Goal: Transaction & Acquisition: Purchase product/service

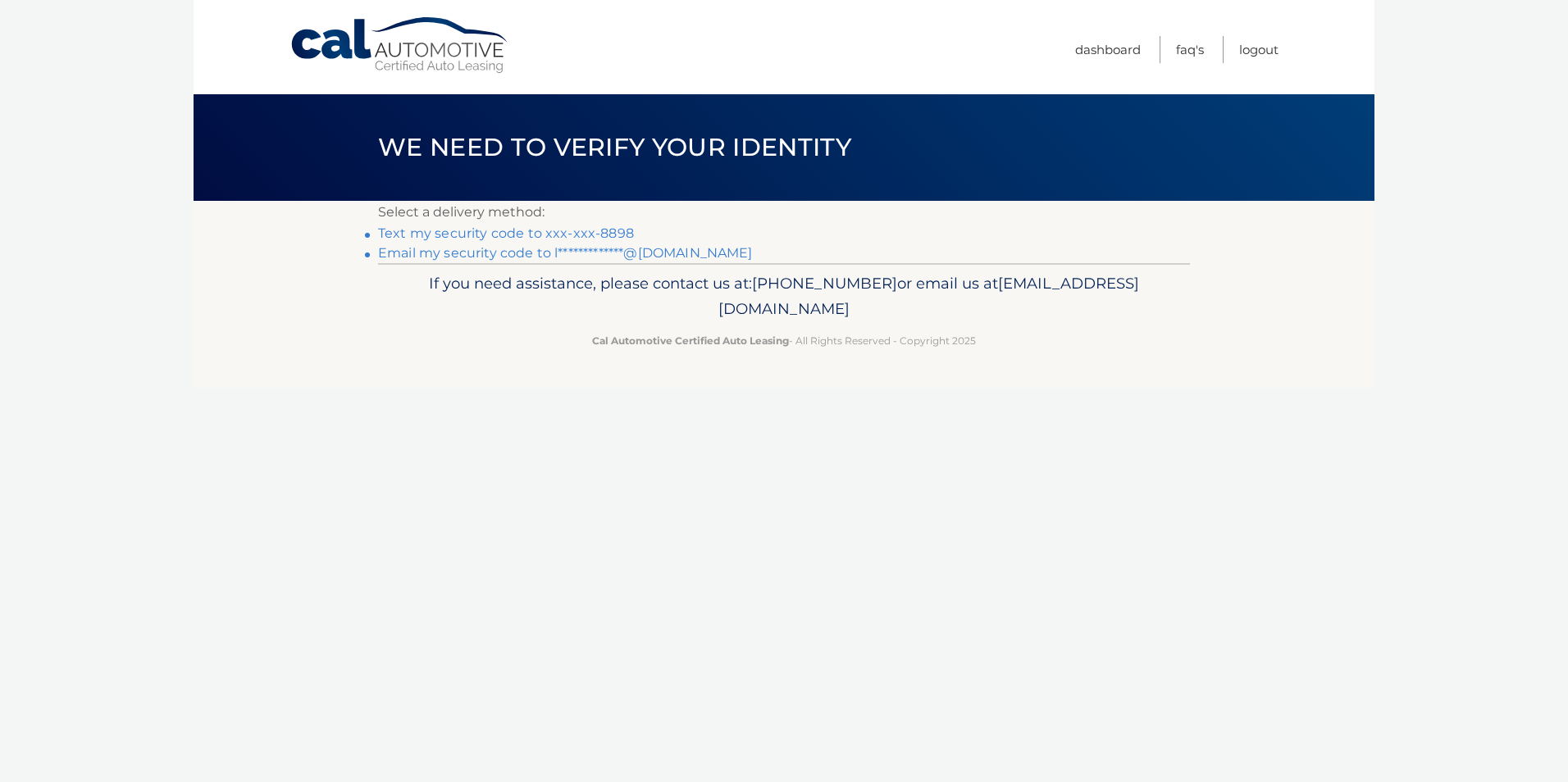
click at [564, 237] on link "Text my security code to xxx-xxx-8898" at bounding box center [505, 233] width 256 height 16
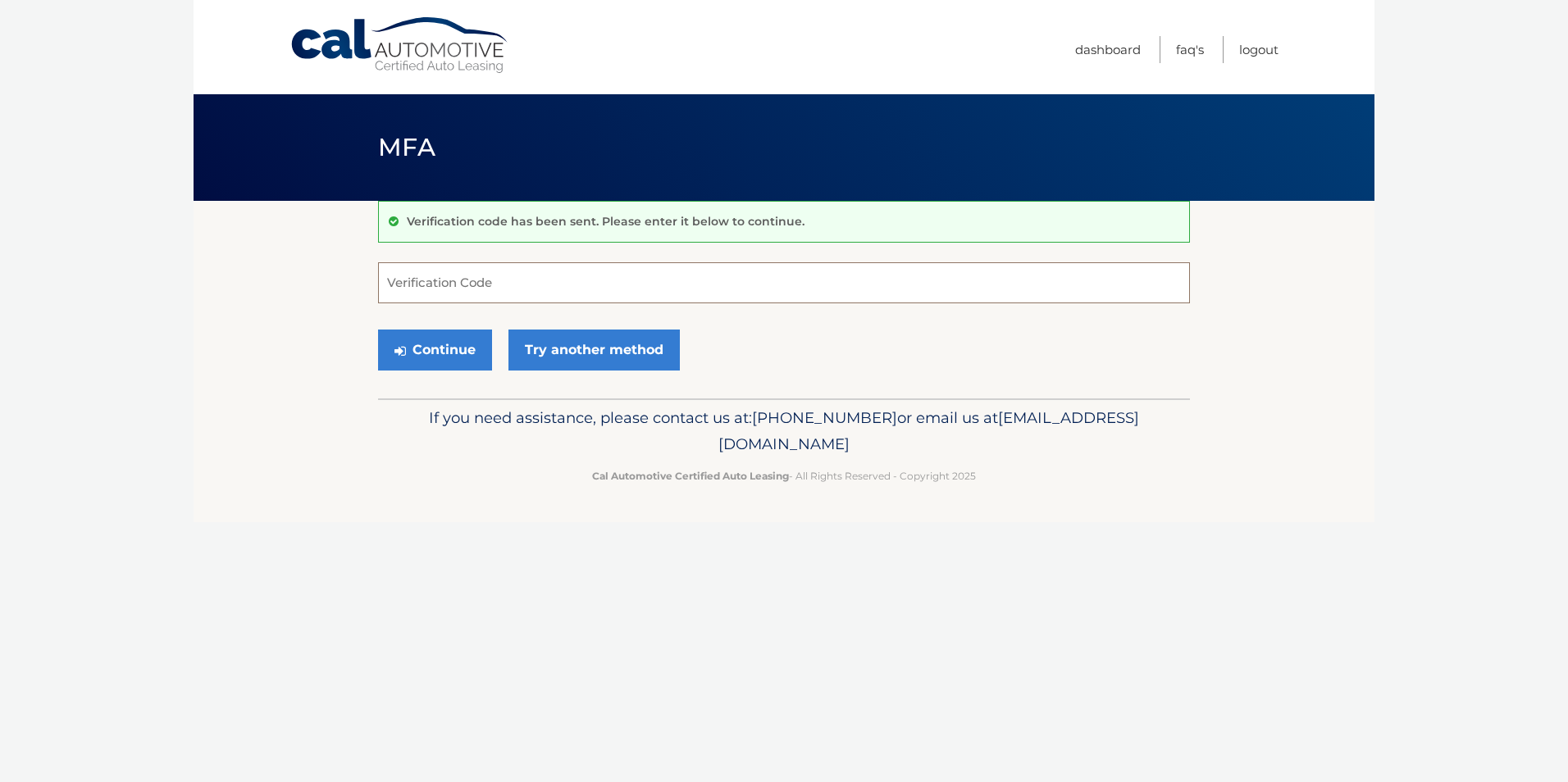
click at [541, 289] on input "Verification Code" at bounding box center [783, 283] width 811 height 41
type input "651178"
click at [445, 347] on button "Continue" at bounding box center [434, 350] width 114 height 41
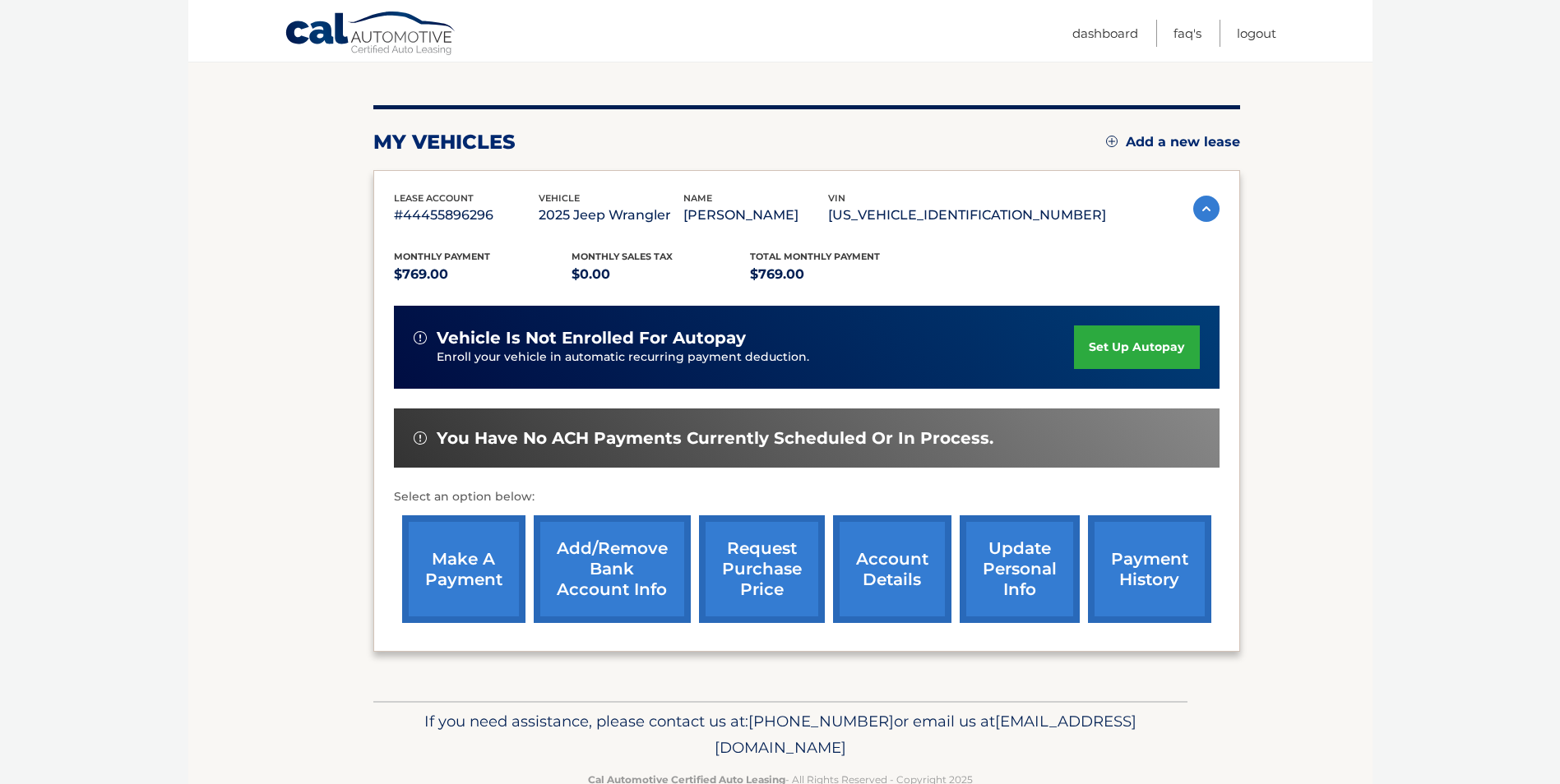
scroll to position [212, 0]
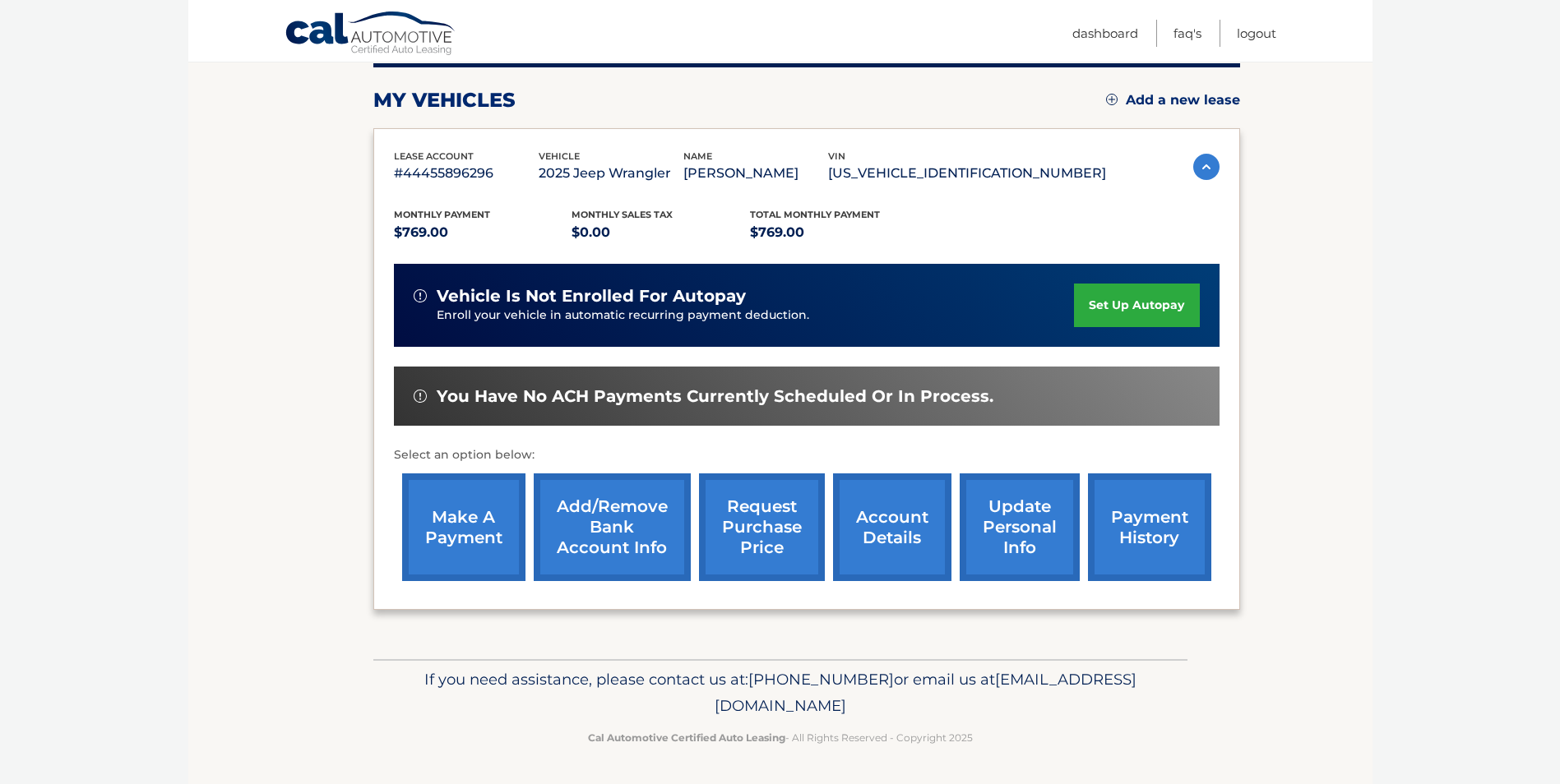
click at [461, 513] on link "make a payment" at bounding box center [464, 527] width 124 height 108
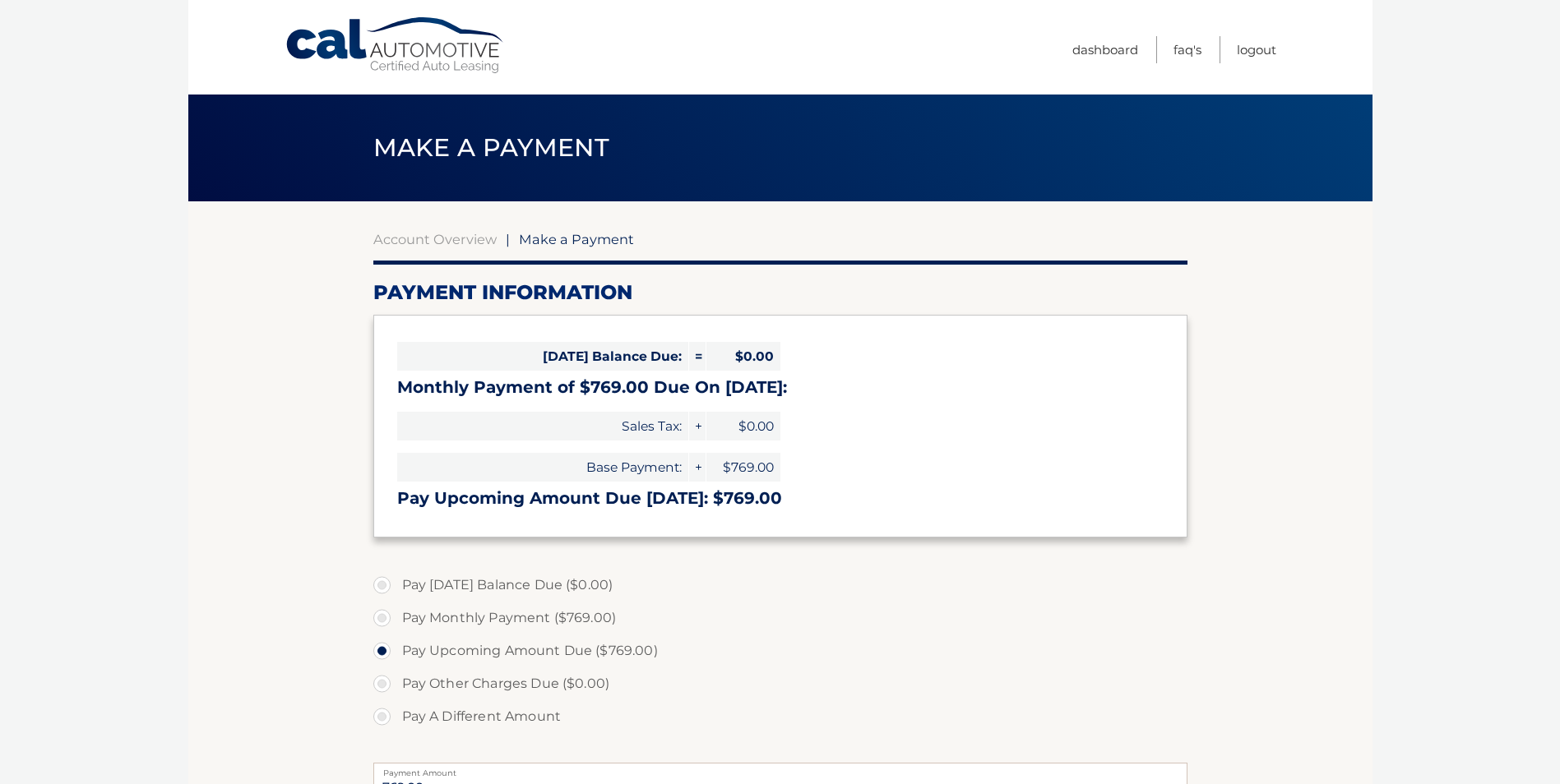
click at [381, 719] on label "Pay A Different Amount" at bounding box center [780, 717] width 814 height 33
click at [381, 719] on input "Pay A Different Amount" at bounding box center [388, 713] width 17 height 26
radio input "true"
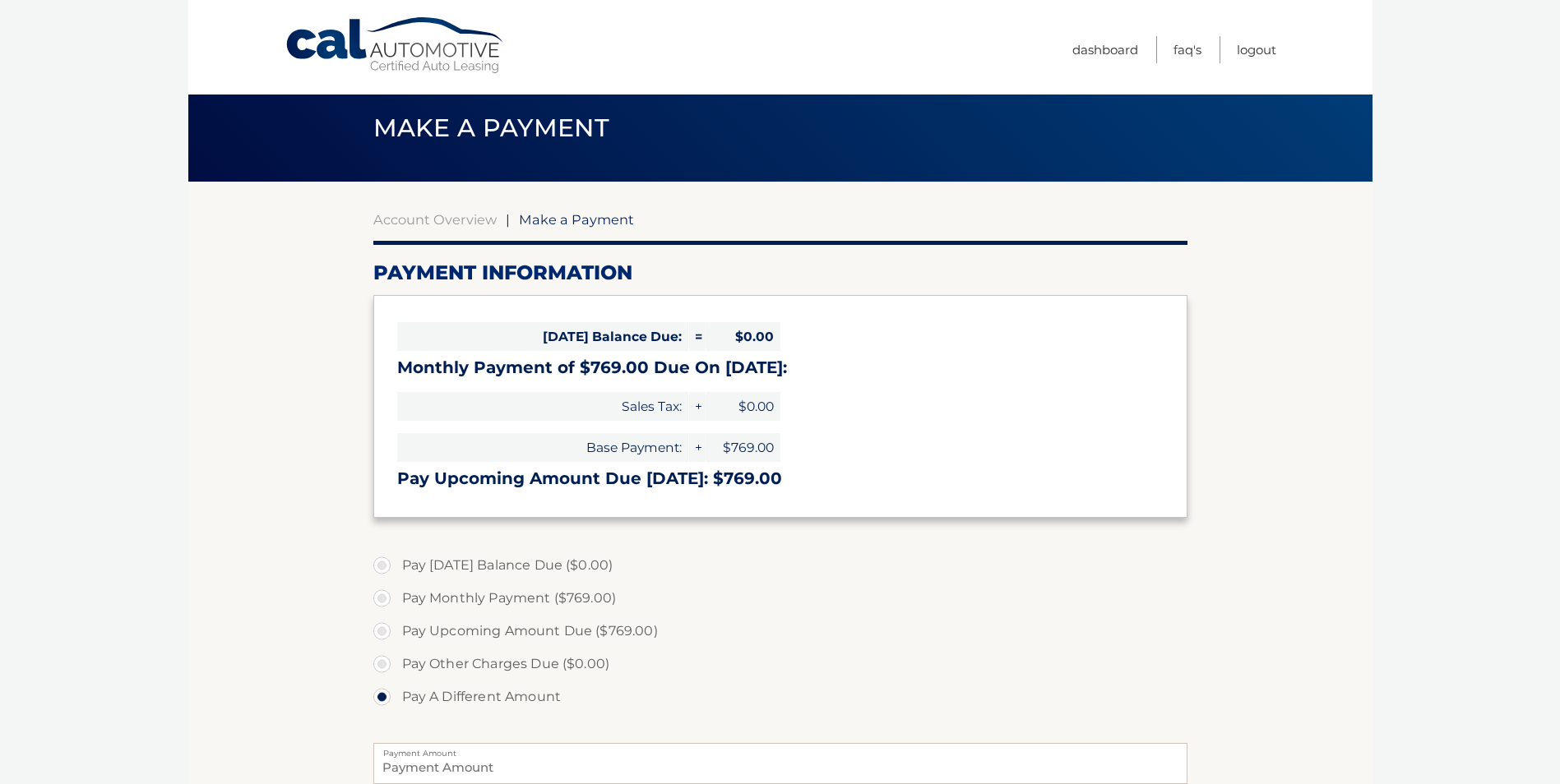
click at [735, 400] on span "$0.00" at bounding box center [743, 407] width 74 height 29
click at [737, 337] on span "$0.00" at bounding box center [743, 337] width 74 height 29
click at [744, 335] on span "$0.00" at bounding box center [743, 337] width 74 height 29
click at [747, 333] on span "$0.00" at bounding box center [743, 337] width 74 height 29
click at [756, 336] on span "$0.00" at bounding box center [743, 337] width 74 height 29
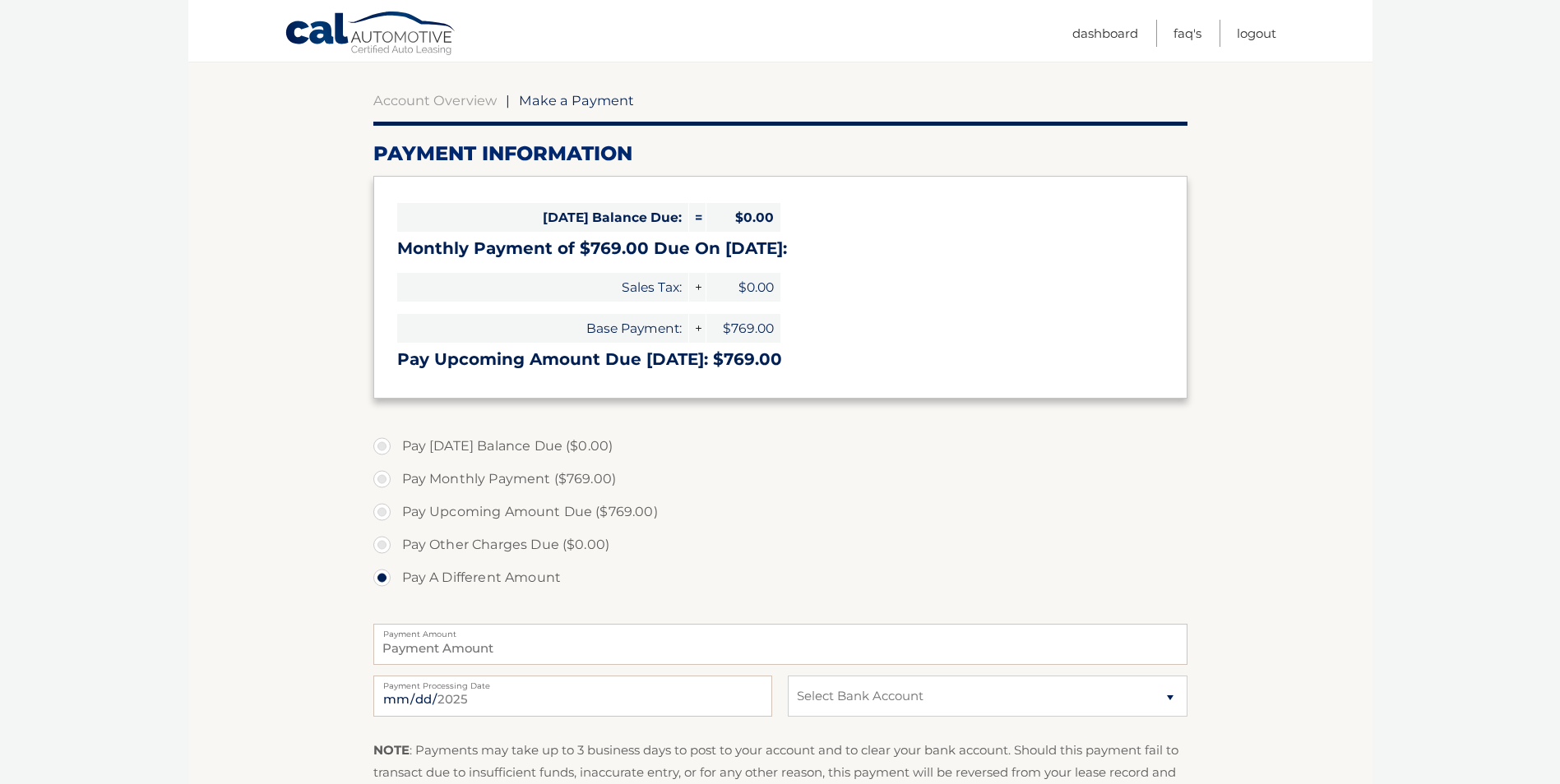
scroll to position [139, 0]
click at [471, 656] on input "Payment Amount" at bounding box center [780, 644] width 814 height 41
type input "269.00"
click at [484, 697] on input "[DATE]" at bounding box center [572, 695] width 399 height 41
click at [817, 566] on label "Pay A Different Amount" at bounding box center [780, 578] width 814 height 33
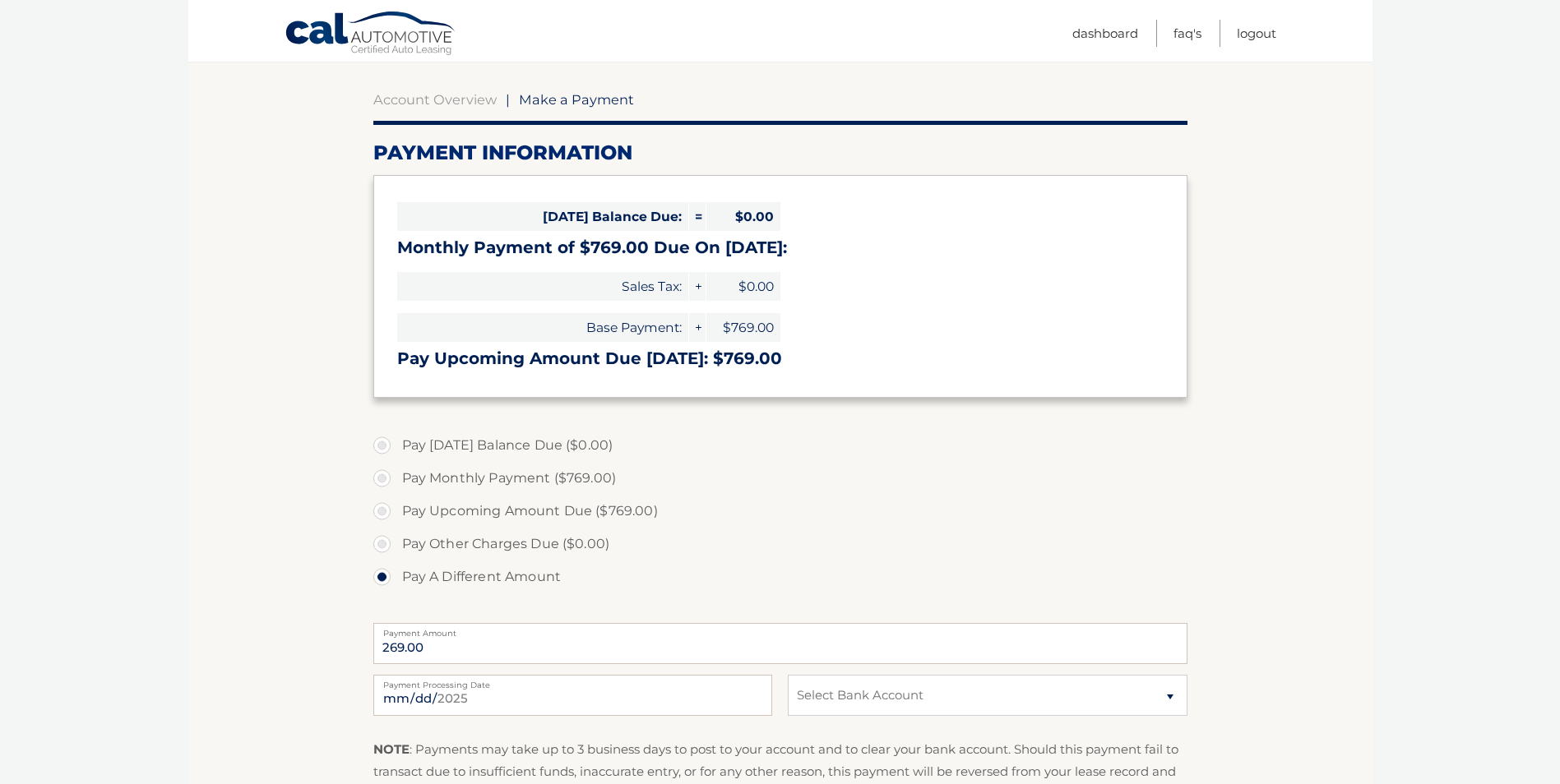
click at [397, 566] on input "Pay A Different Amount" at bounding box center [388, 574] width 17 height 26
click at [486, 701] on input "2025-08-13" at bounding box center [572, 695] width 399 height 41
type input "2025-08-15"
click at [903, 694] on select "Select Bank Account Checking CAPITAL ONE N.A. *****7005 Checking JPMORGAN CHASE…" at bounding box center [986, 695] width 399 height 41
select select "OTM5NWMyOTQtODc1ZS00ZmE4LWE3ZjItYmJiNWZhMzQ5NmU4"
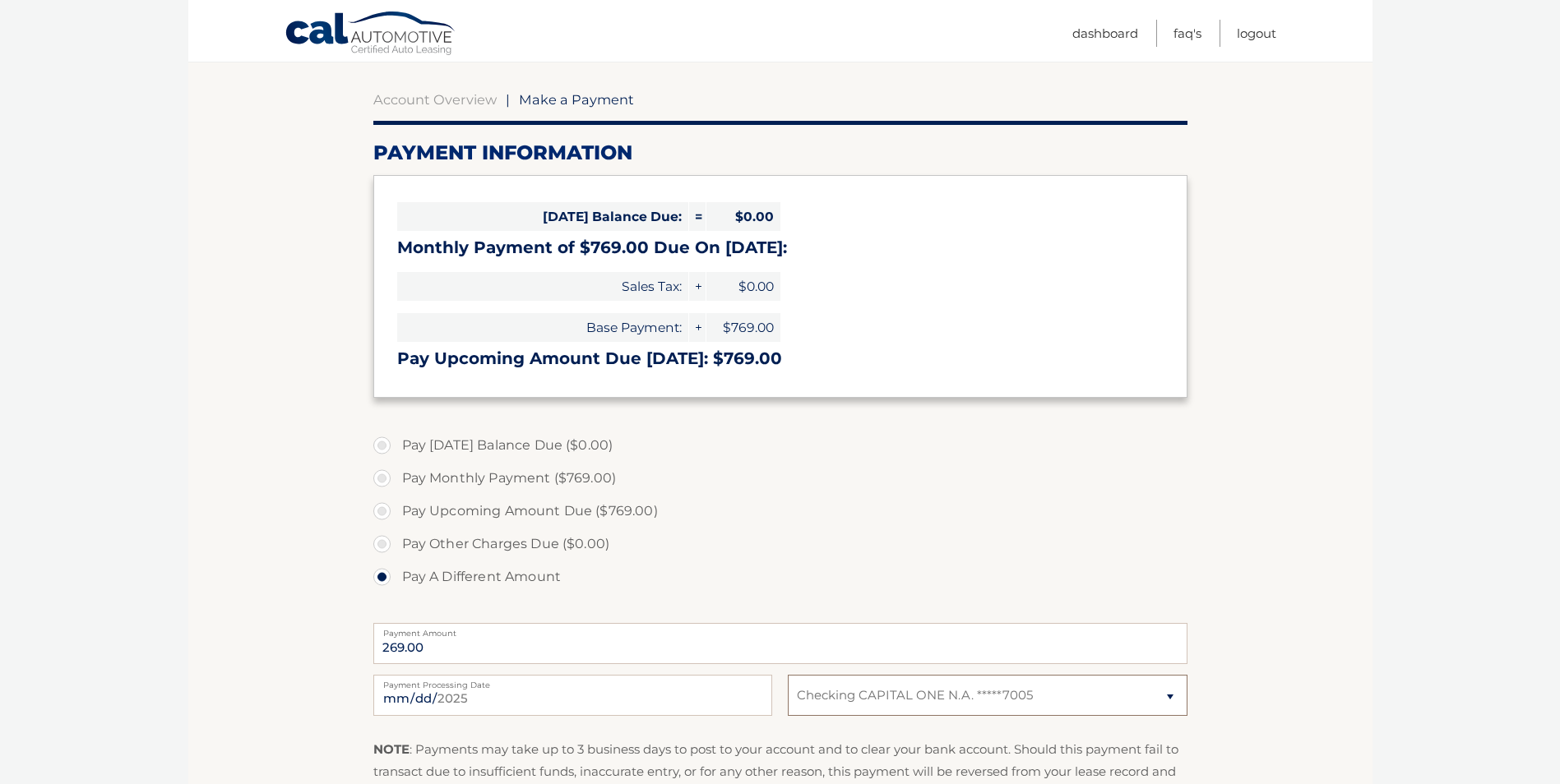
click at [787, 675] on select "Select Bank Account Checking CAPITAL ONE N.A. *****7005 Checking JPMORGAN CHASE…" at bounding box center [986, 695] width 399 height 41
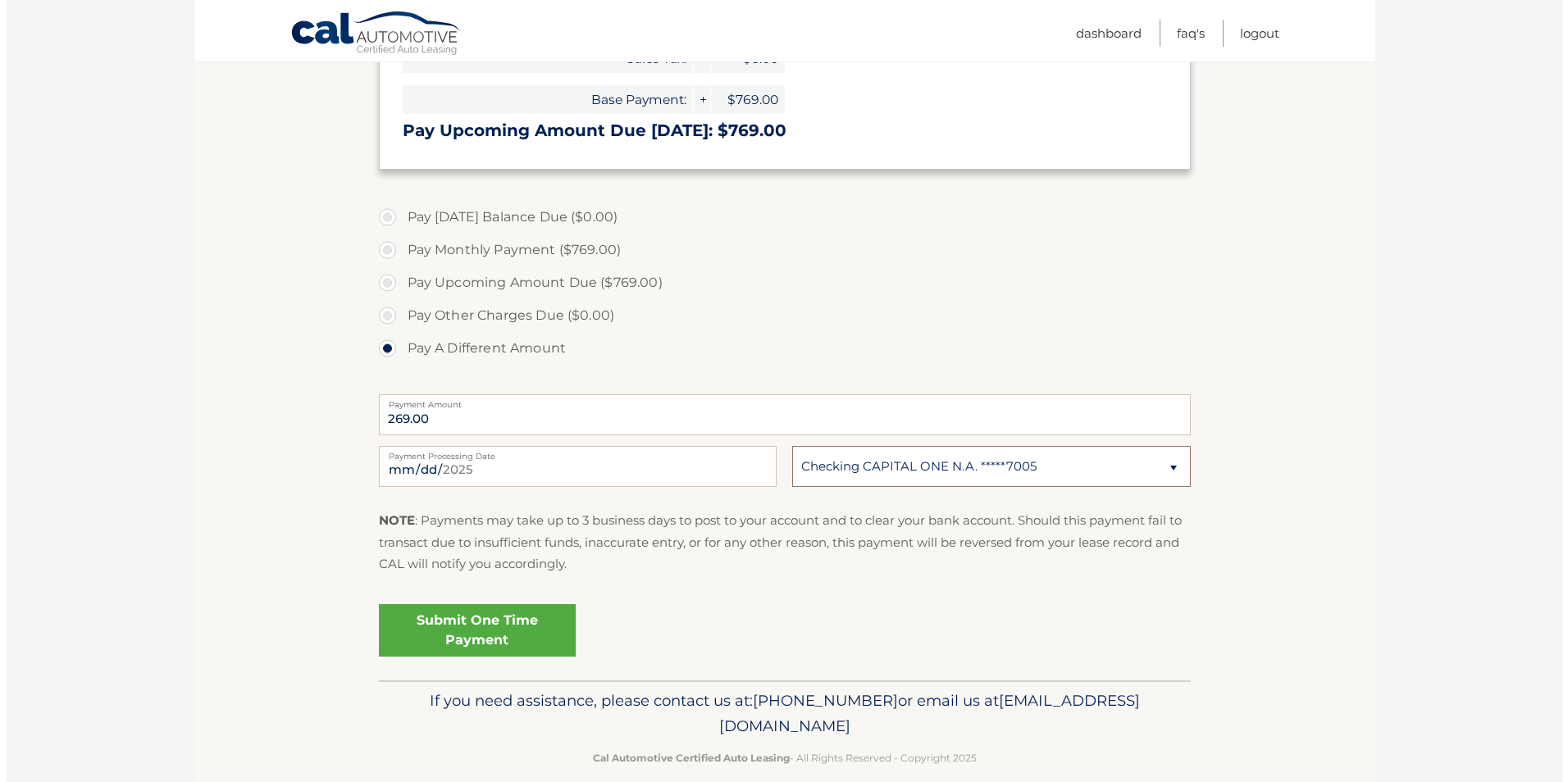
scroll to position [390, 0]
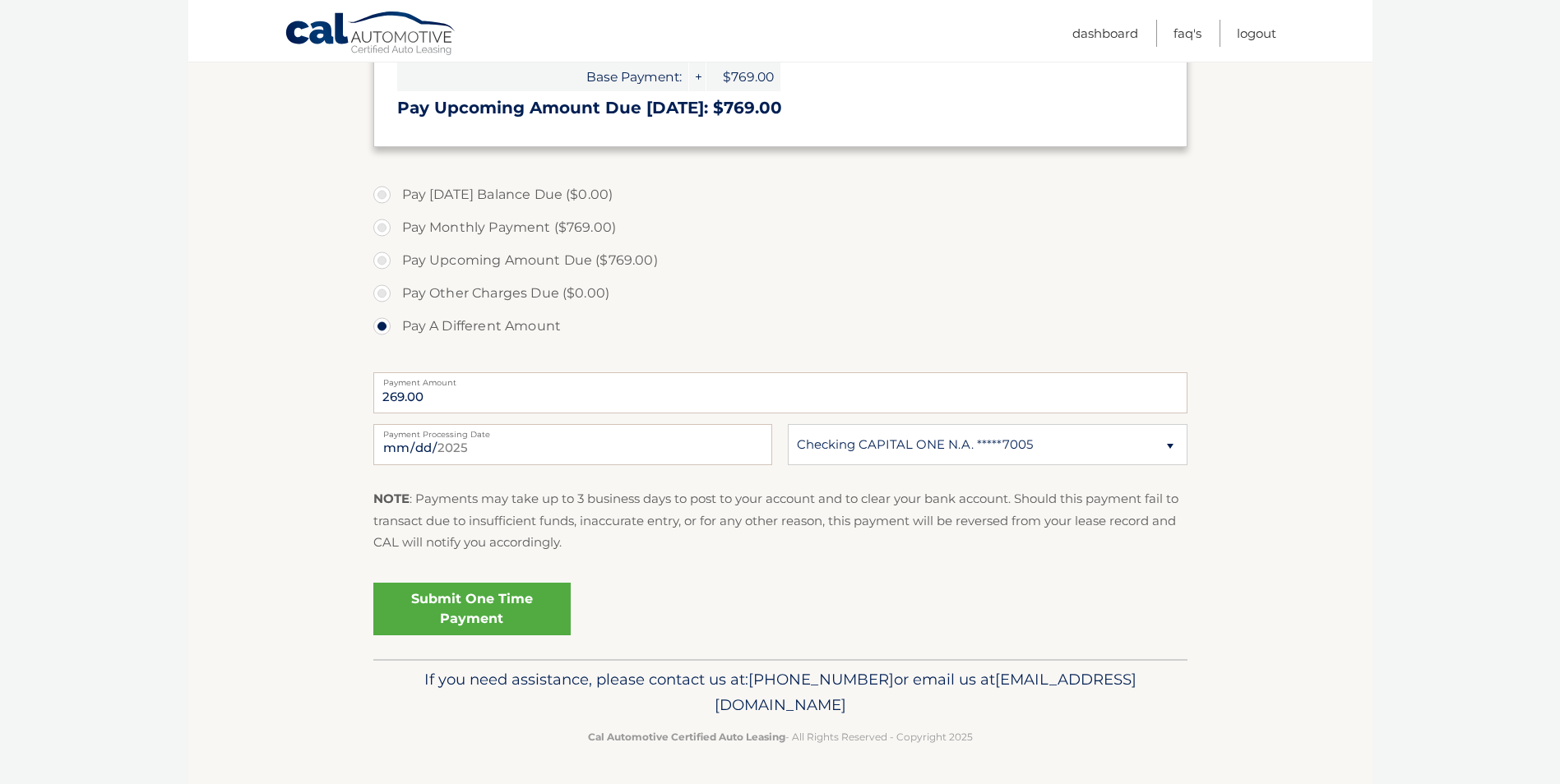
click at [460, 595] on link "Submit One Time Payment" at bounding box center [472, 609] width 198 height 53
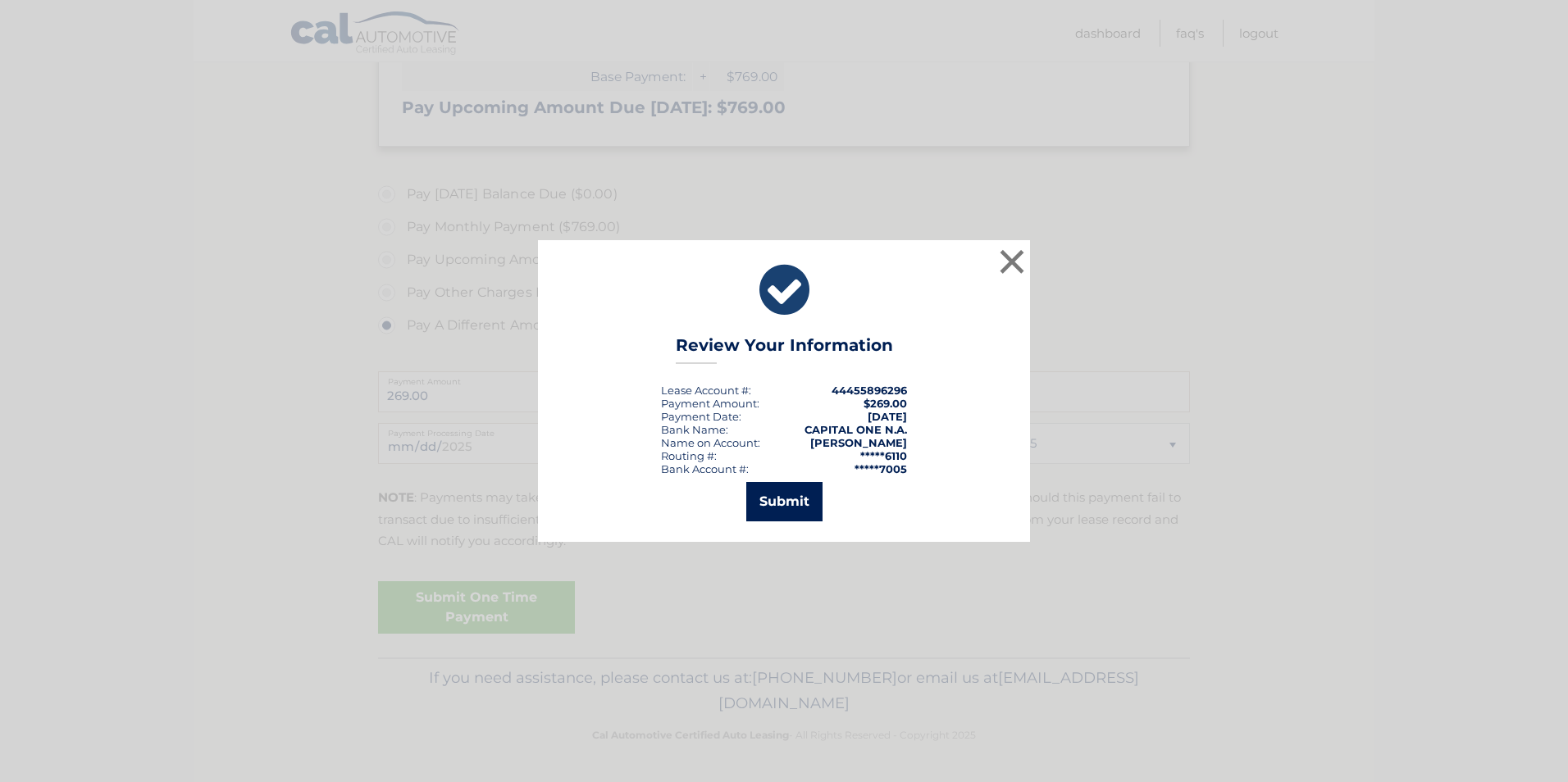
click at [781, 488] on button "Submit" at bounding box center [784, 501] width 76 height 40
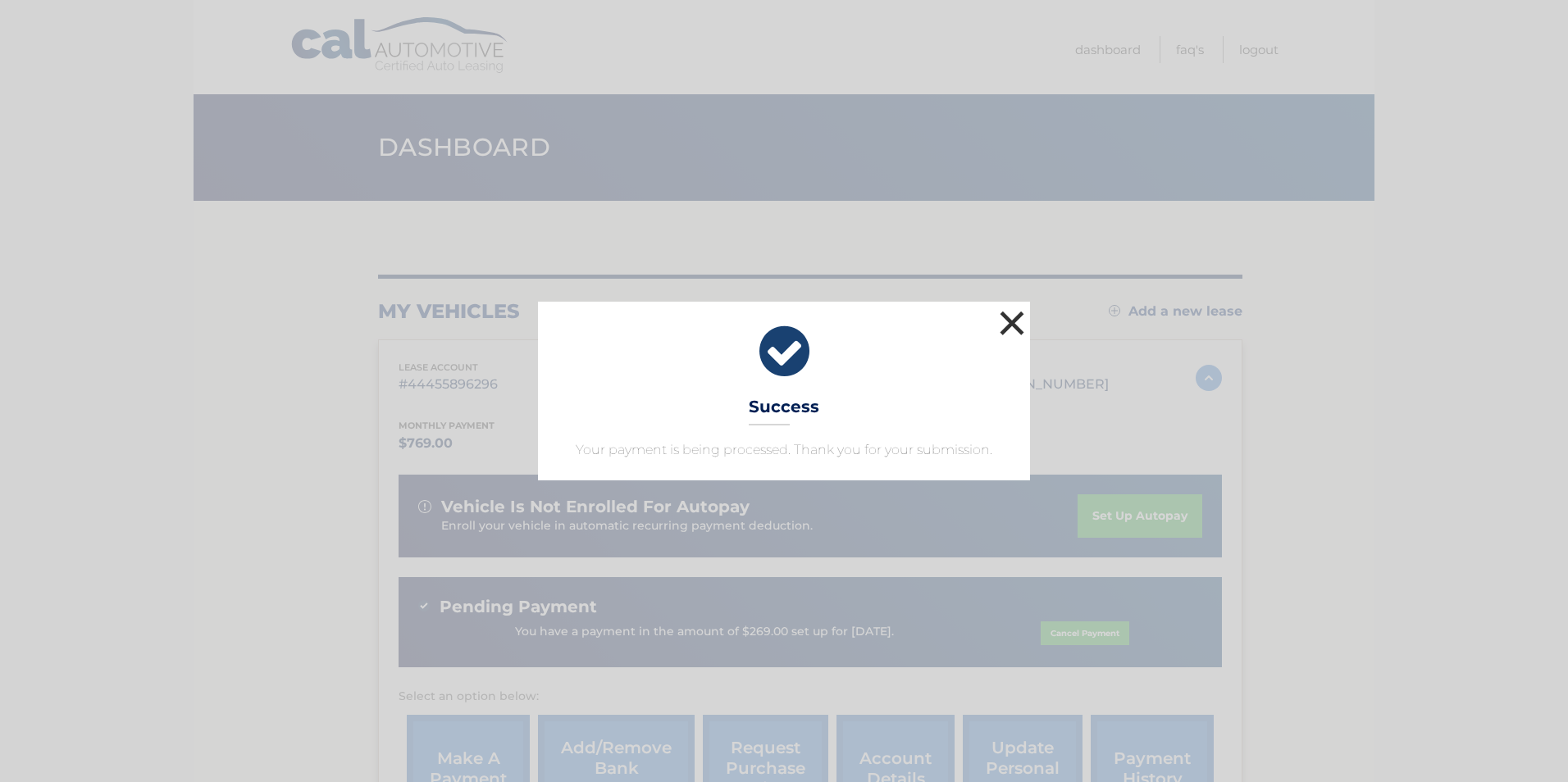
click at [1001, 323] on button "×" at bounding box center [1011, 323] width 33 height 33
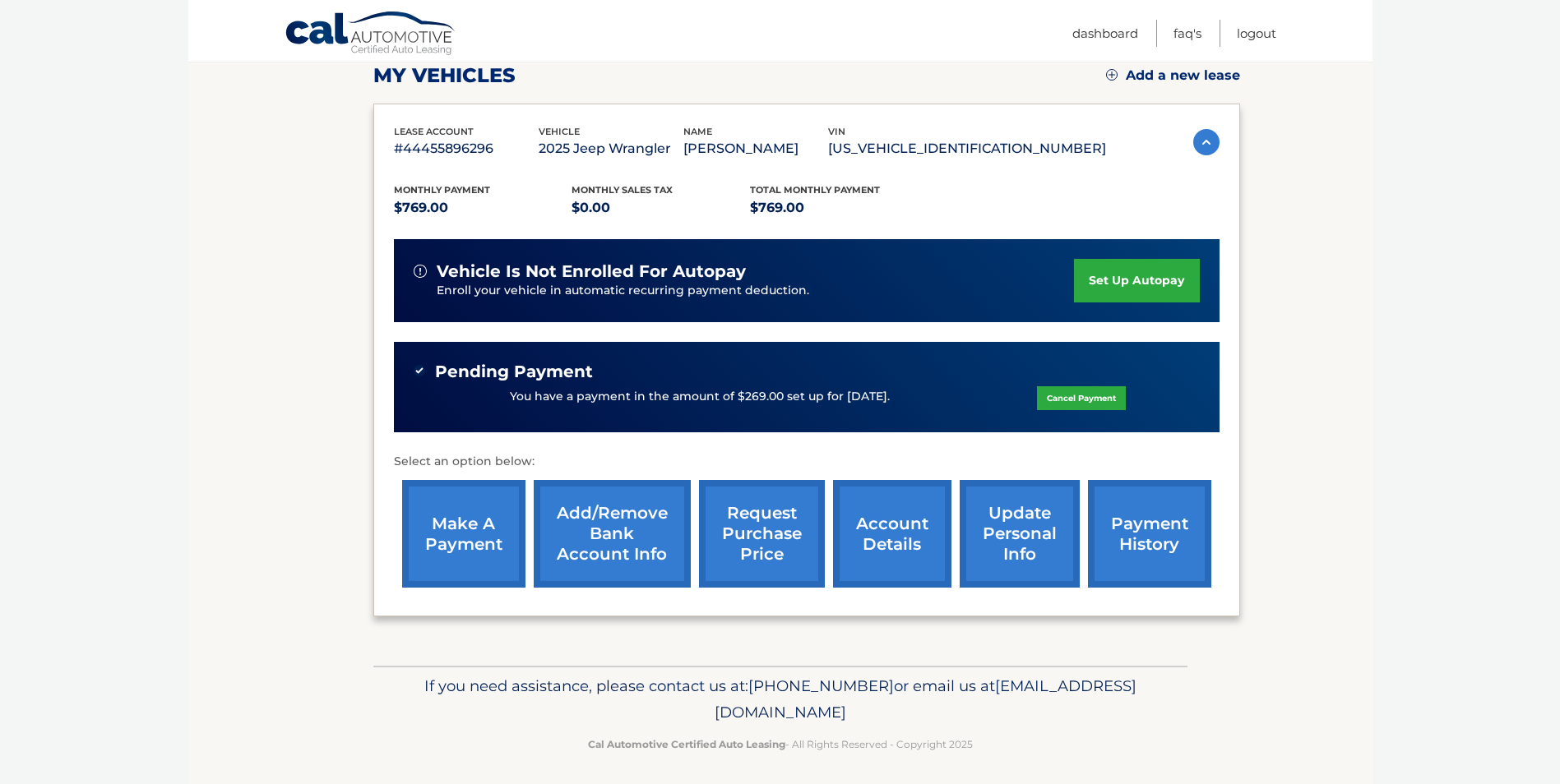
scroll to position [243, 0]
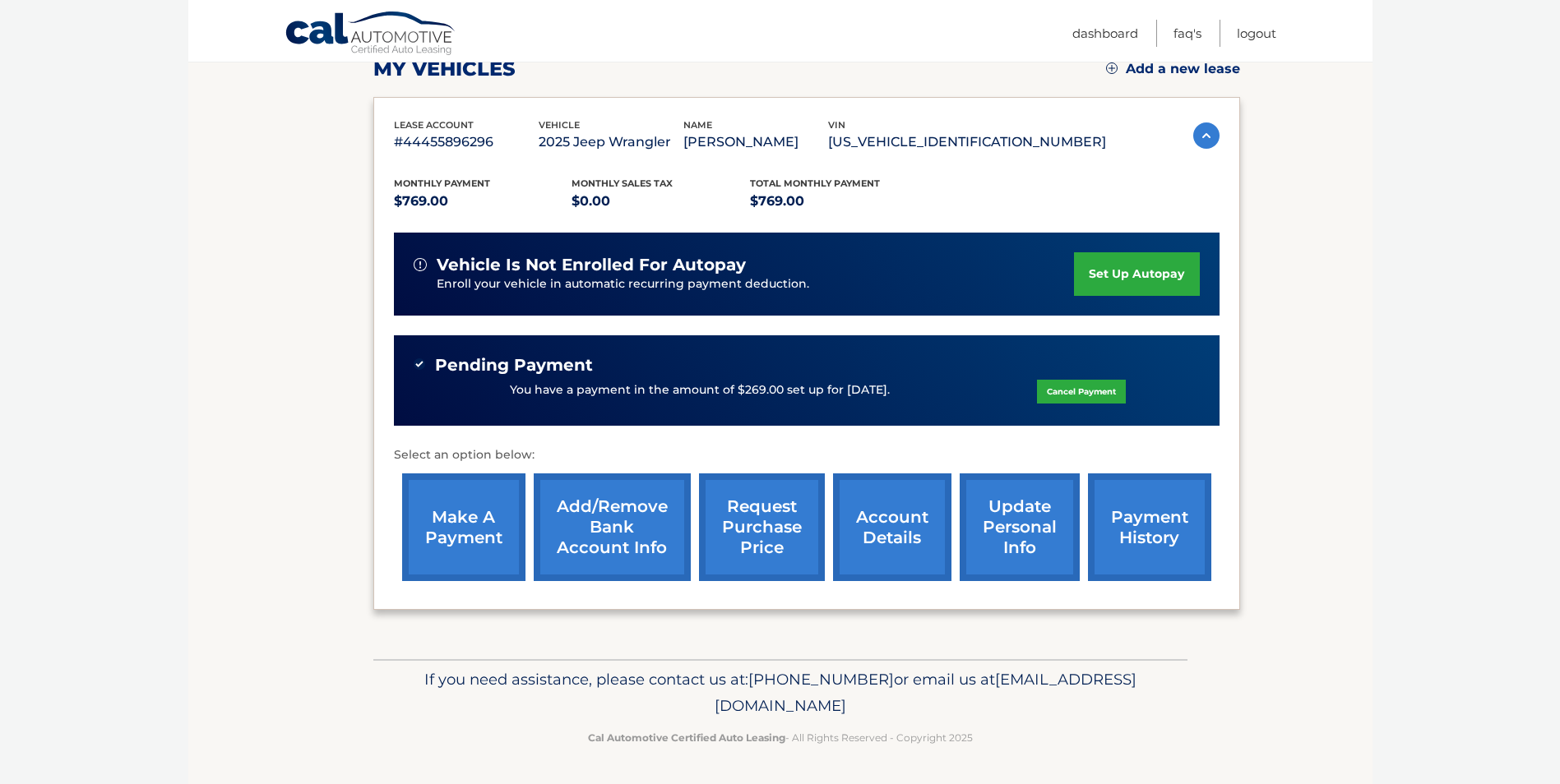
click at [477, 555] on link "make a payment" at bounding box center [464, 527] width 124 height 108
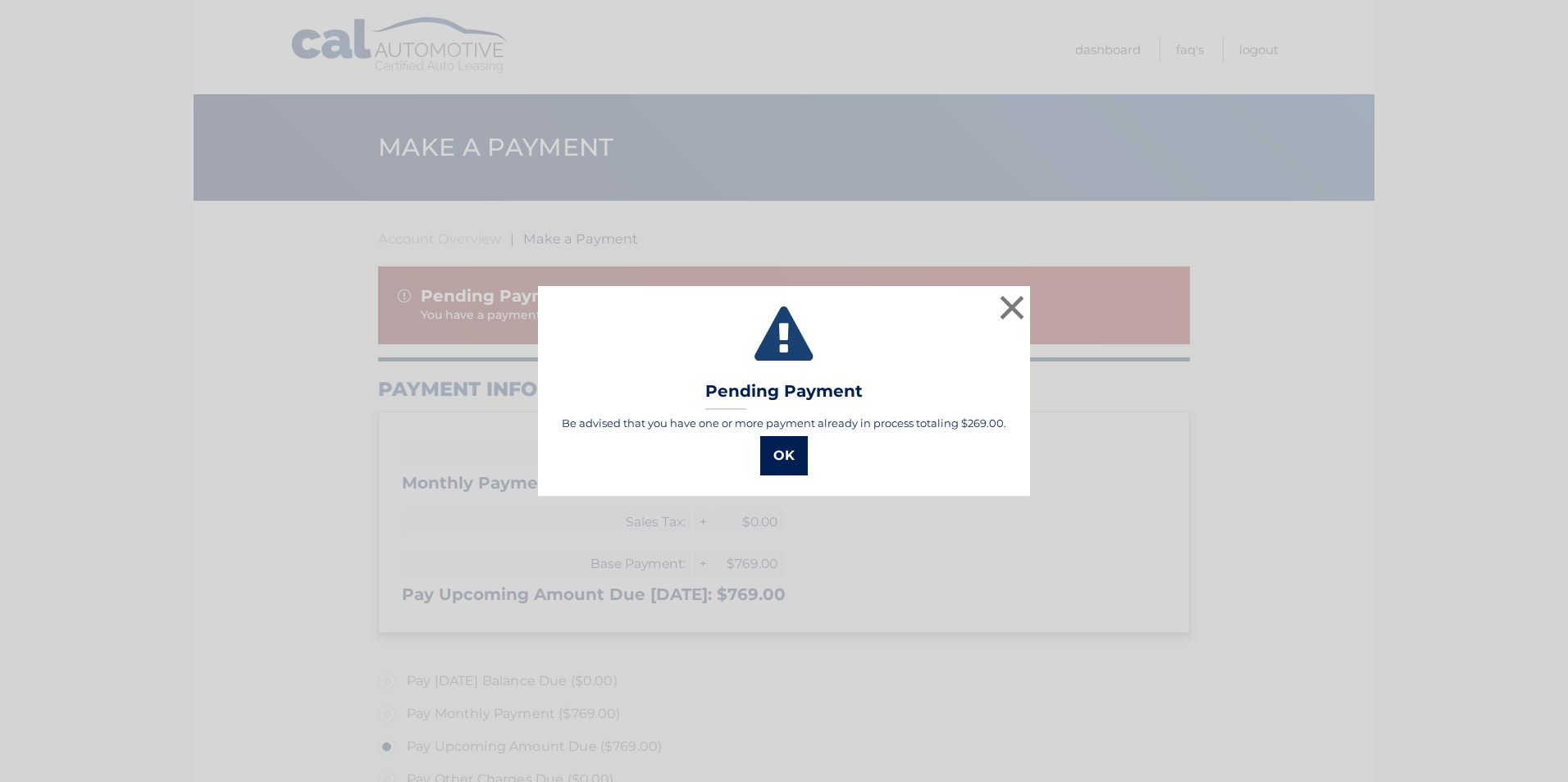
click at [763, 459] on button "OK" at bounding box center [783, 456] width 48 height 40
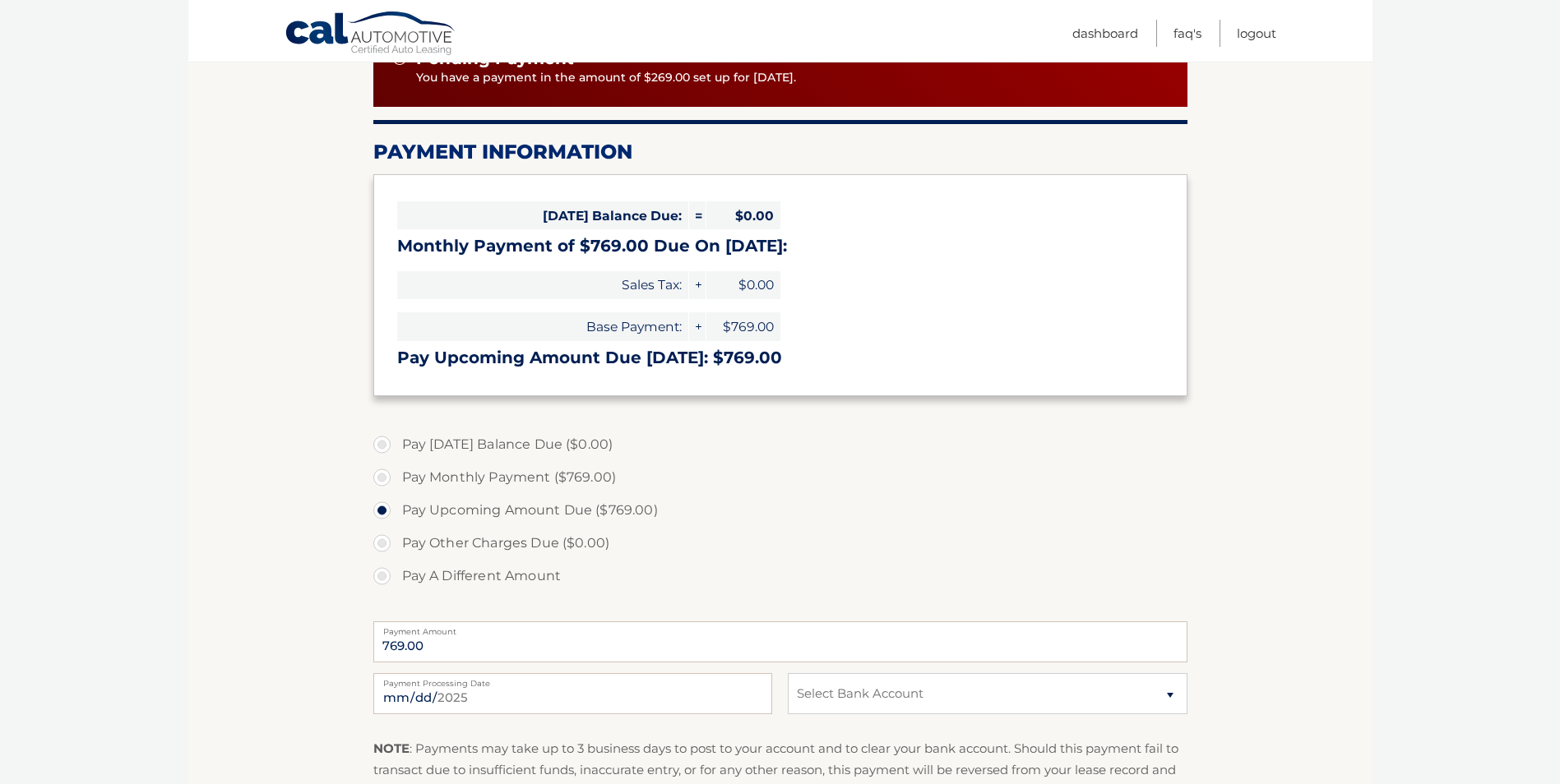
scroll to position [240, 0]
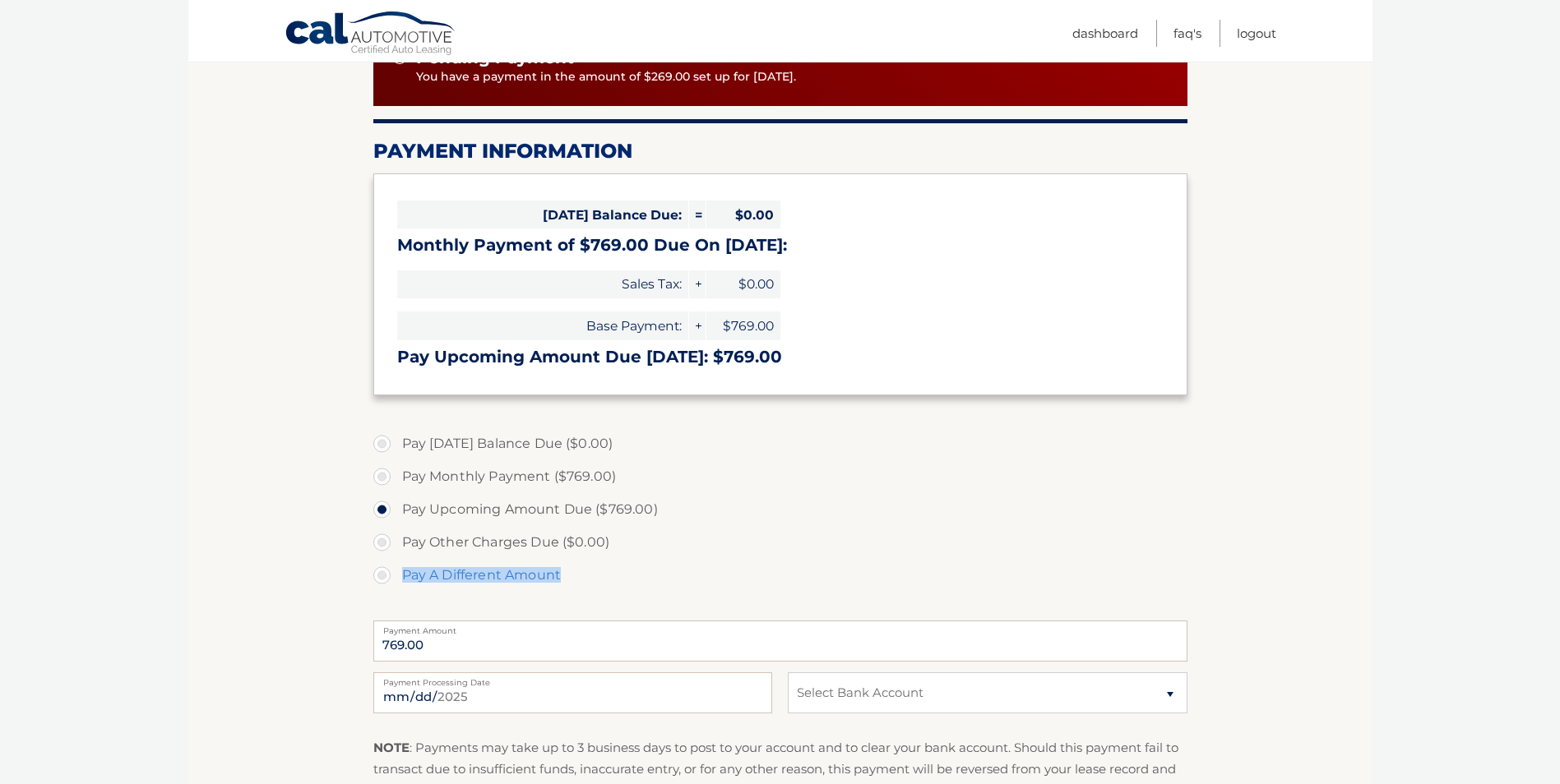
click at [376, 573] on label "Pay A Different Amount" at bounding box center [780, 576] width 814 height 33
click at [381, 577] on label "Pay A Different Amount" at bounding box center [780, 576] width 814 height 33
click at [381, 577] on input "Pay A Different Amount" at bounding box center [388, 572] width 17 height 26
radio input "true"
type input "500.00"
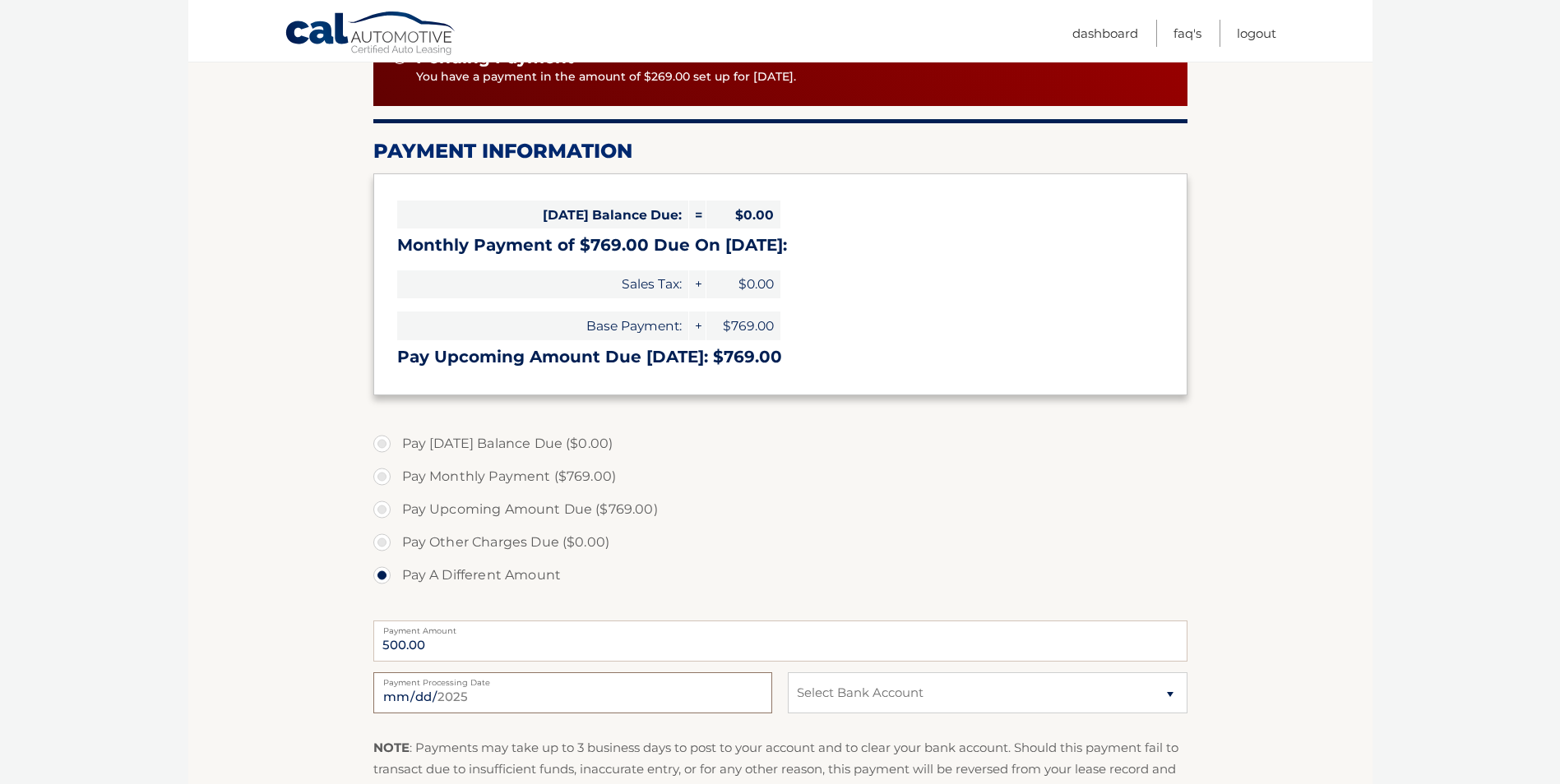
click at [754, 698] on input "2025-08-13" at bounding box center [572, 692] width 399 height 41
type input "2025-08-15"
click at [829, 696] on select "Select Bank Account Checking CAPITAL ONE N.A. *****7005 Checking JPMORGAN CHASE…" at bounding box center [986, 692] width 399 height 41
select select "NTFmNDBkMjctNDI3NC00OTBhLWE2MjMtMmY2N2IzYzVhMzc2"
click at [787, 672] on select "Select Bank Account Checking CAPITAL ONE N.A. *****7005 Checking JPMORGAN CHASE…" at bounding box center [986, 692] width 399 height 41
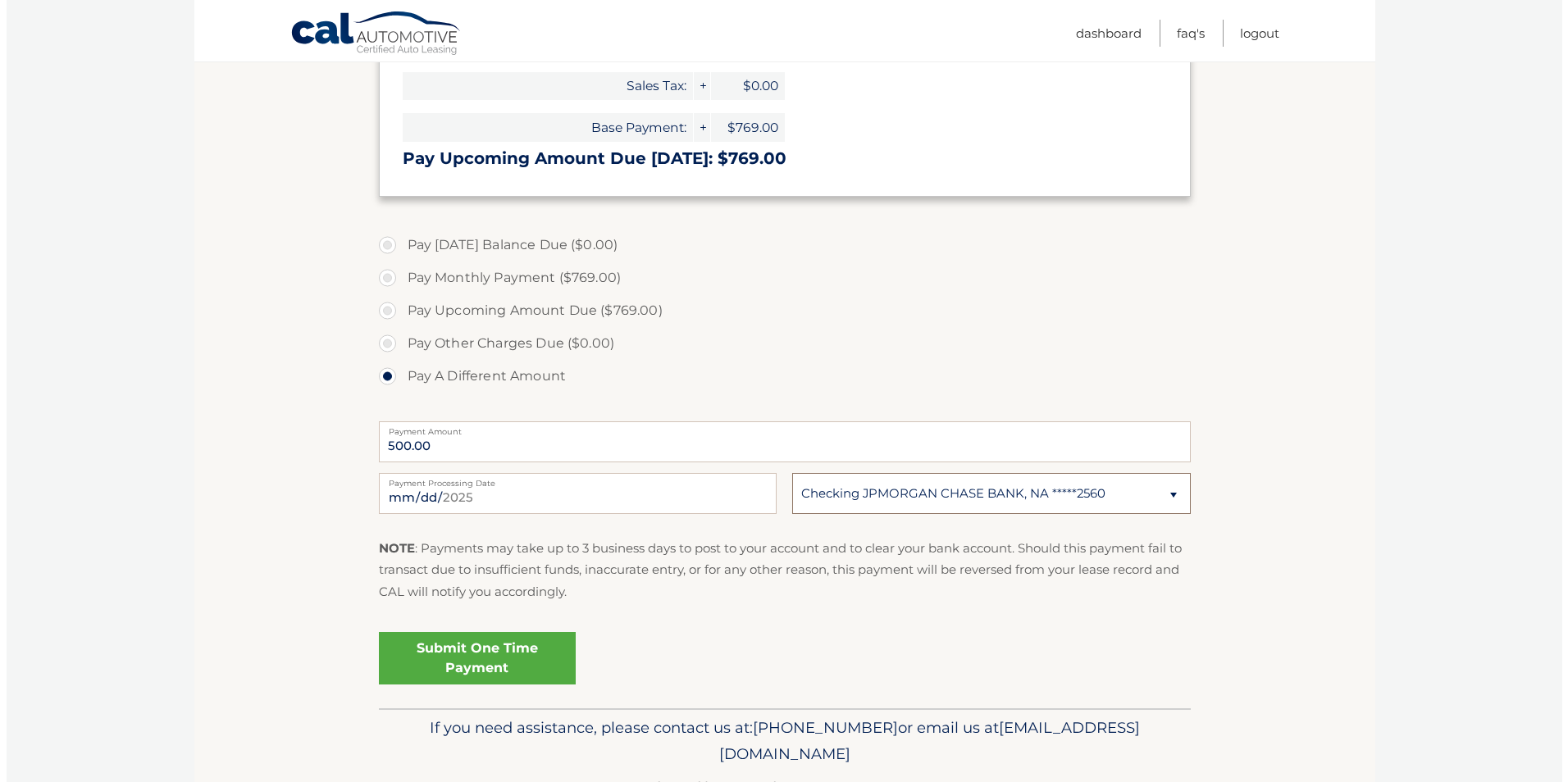
scroll to position [486, 0]
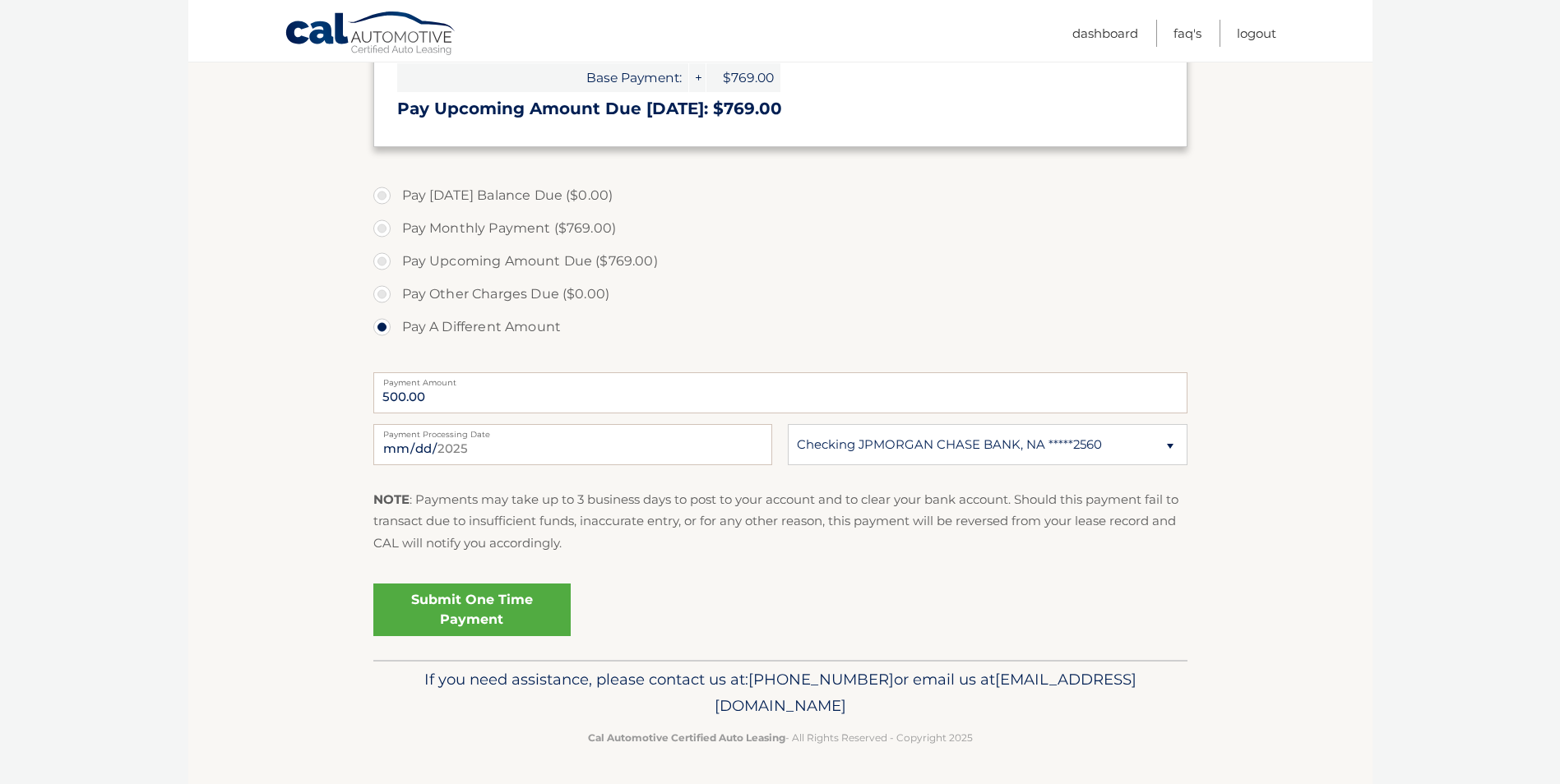
click at [514, 604] on link "Submit One Time Payment" at bounding box center [472, 610] width 198 height 53
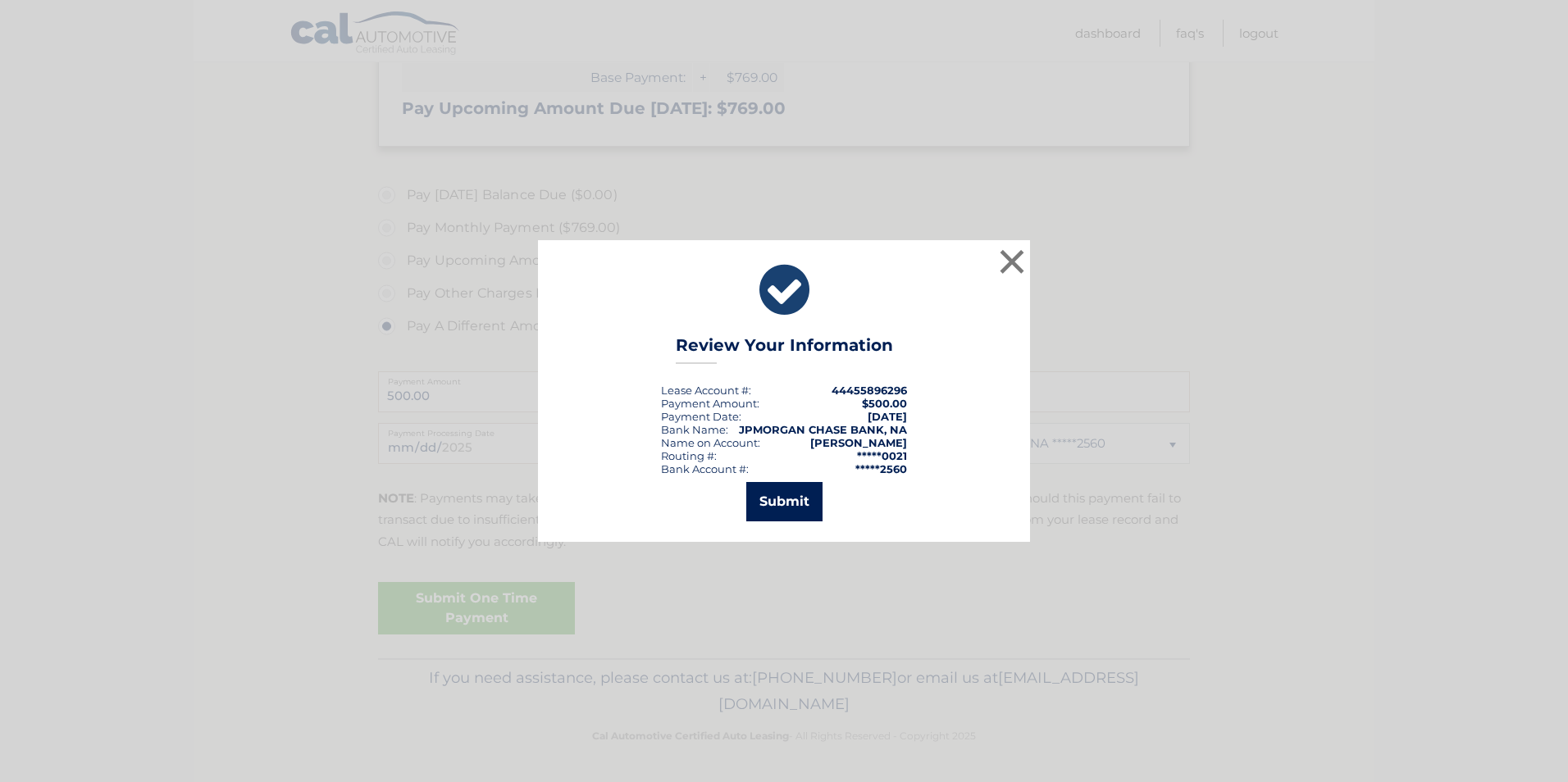
click at [795, 512] on button "Submit" at bounding box center [784, 501] width 76 height 40
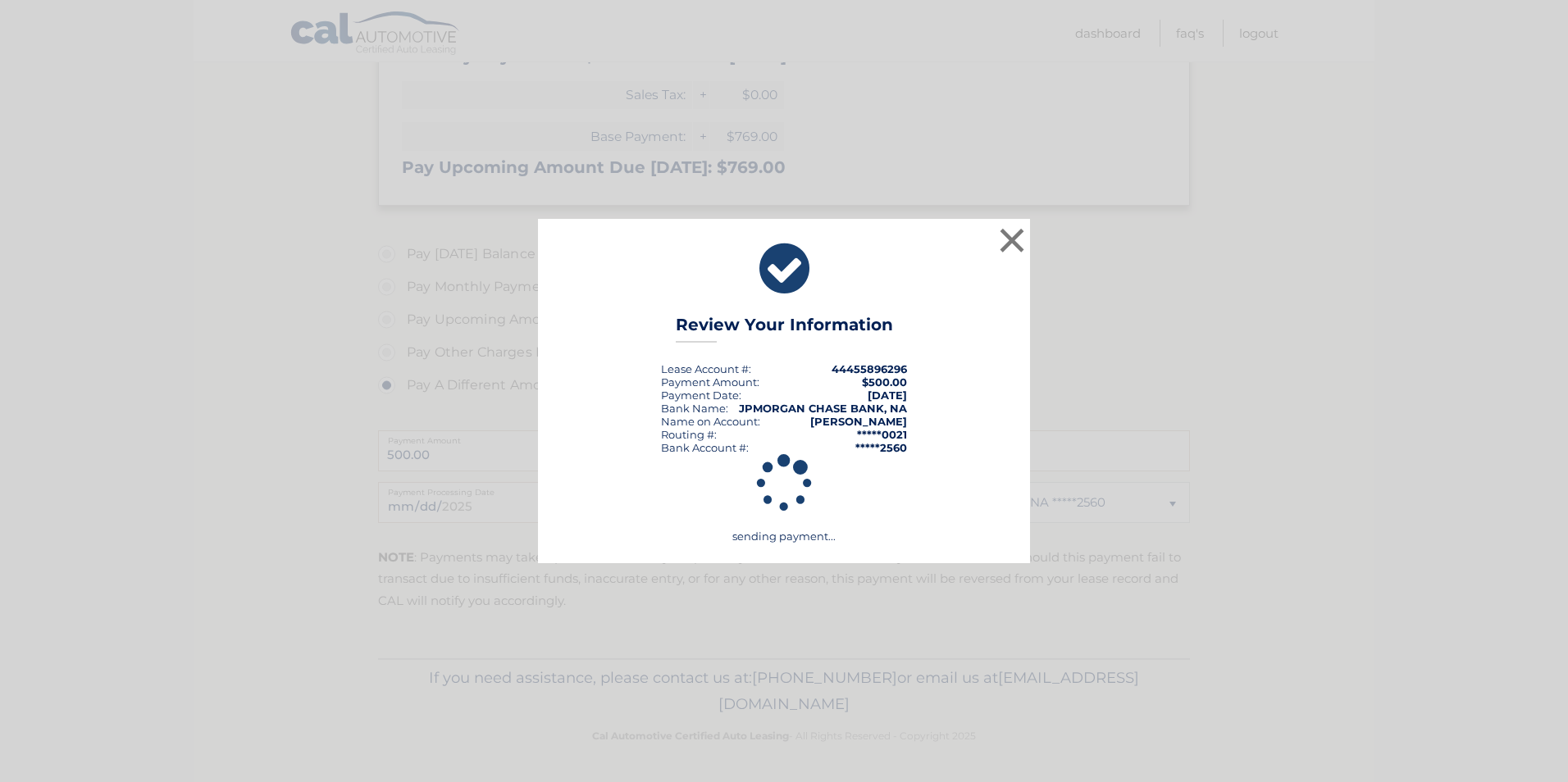
scroll to position [427, 0]
